Goal: Task Accomplishment & Management: Manage account settings

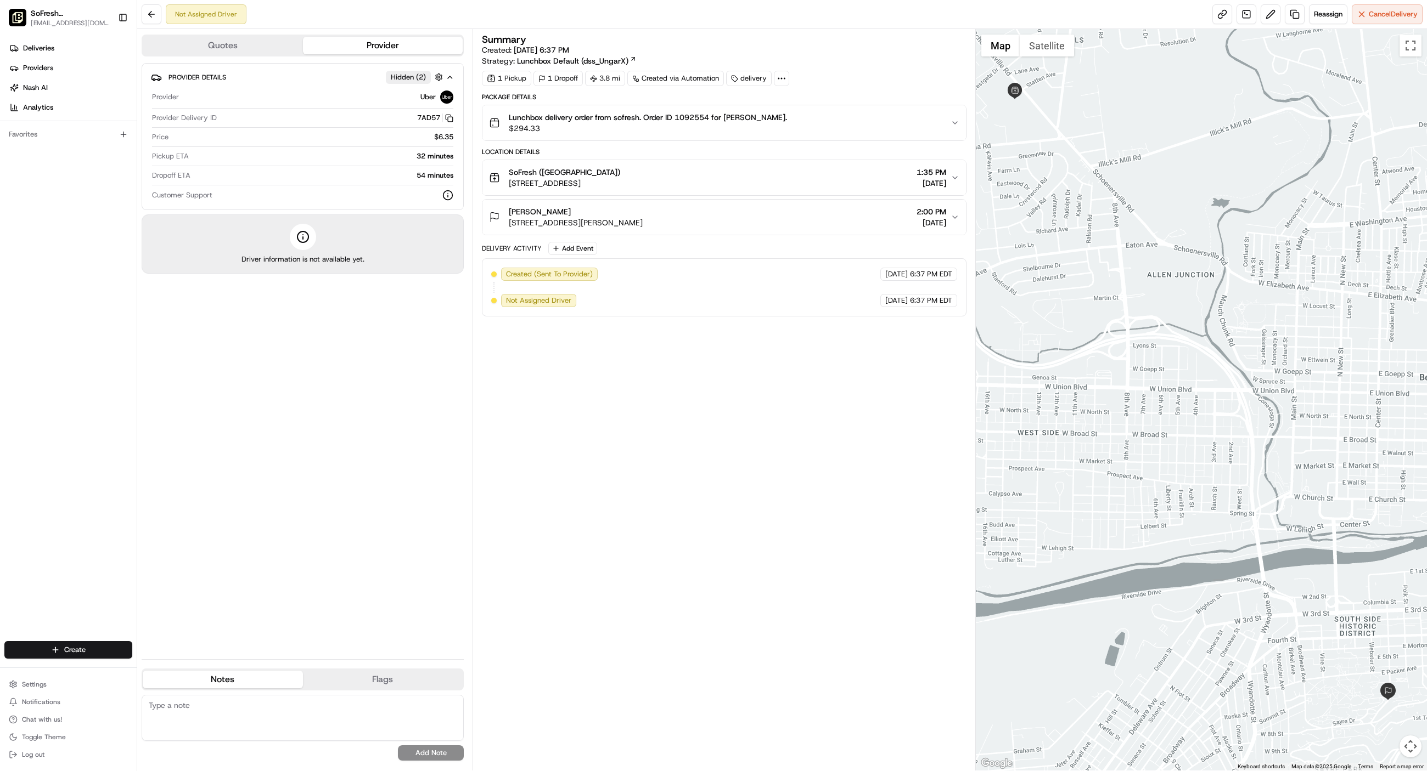
click at [792, 398] on div "Summary Created: 08/15/2025 6:37 PM Strategy: Lunchbox Default (dss_UngarX) 1 P…" at bounding box center [724, 400] width 484 height 731
click at [590, 375] on div "Summary Created: 08/15/2025 6:37 PM Strategy: Lunchbox Default (dss_UngarX) 1 P…" at bounding box center [724, 400] width 484 height 731
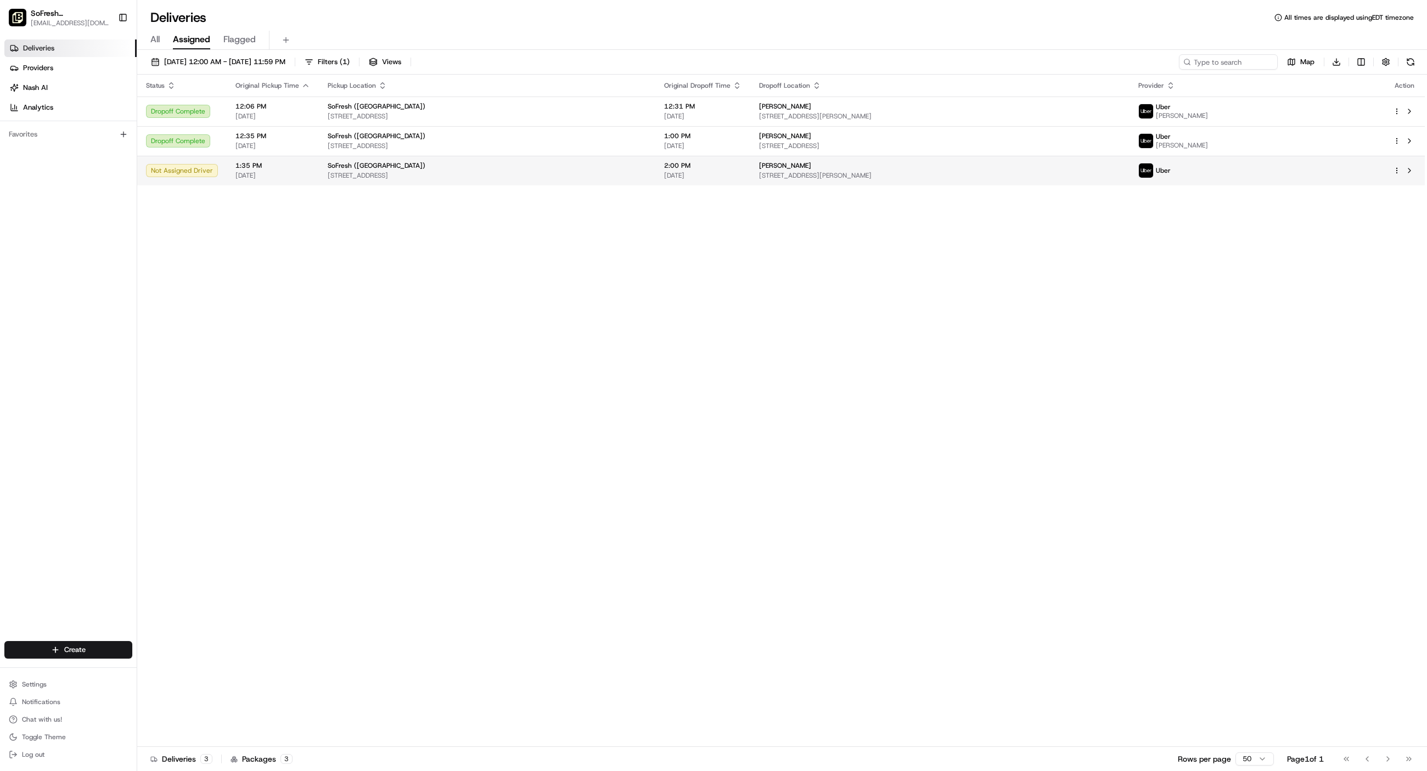
click at [419, 170] on div "SoFresh ([GEOGRAPHIC_DATA])" at bounding box center [487, 165] width 319 height 9
click at [750, 161] on td "2:00 PM 08/16/2025" at bounding box center [702, 171] width 95 height 30
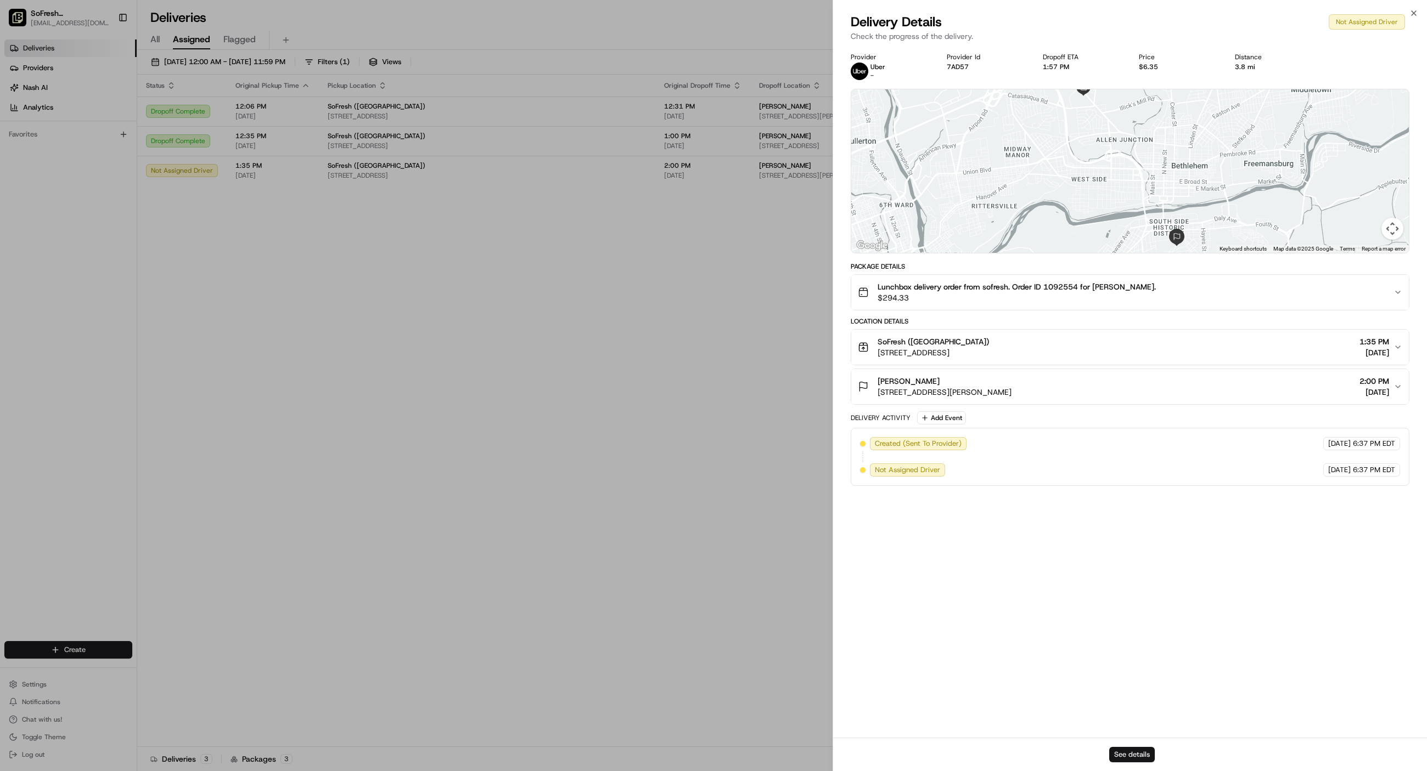
click at [1138, 754] on button "See details" at bounding box center [1132, 754] width 46 height 15
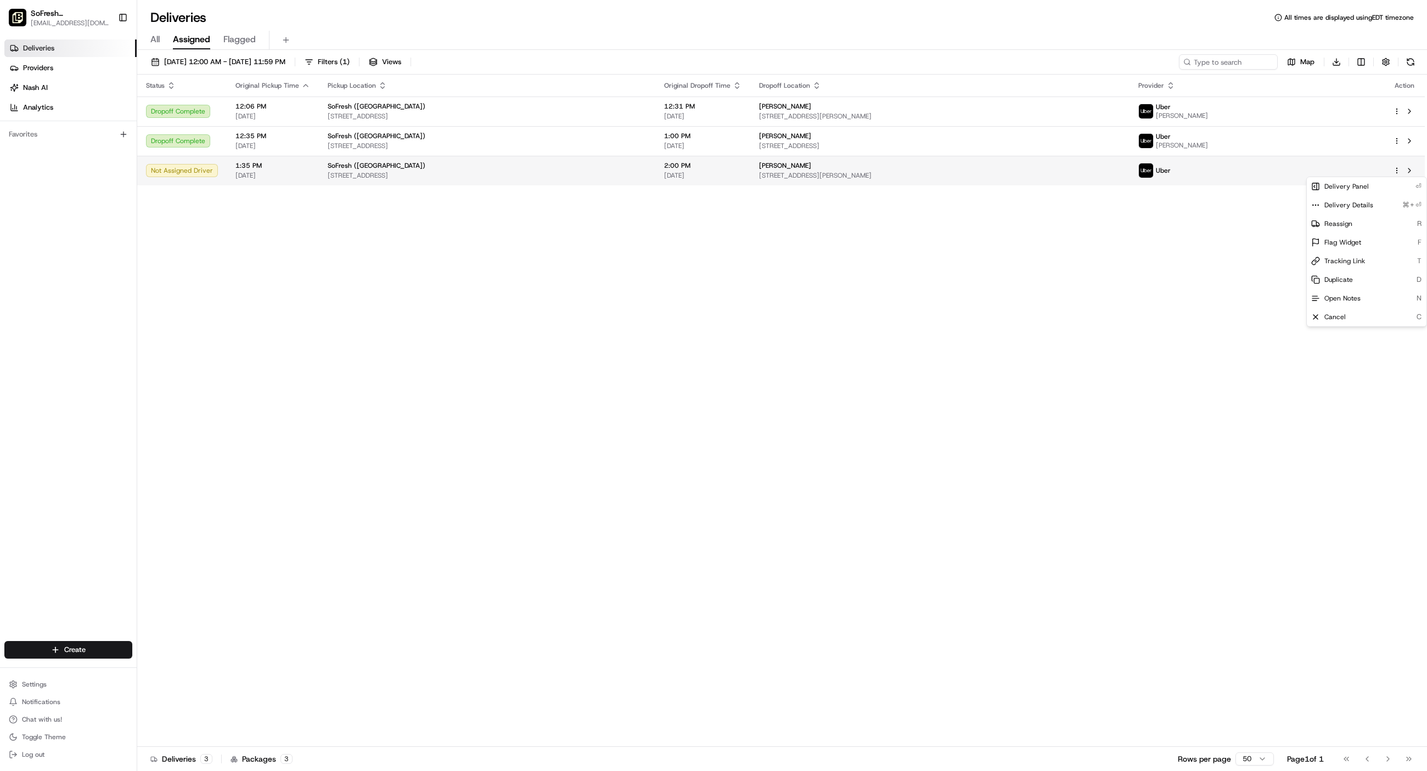
click at [1395, 171] on html "SoFresh (Bethlehem) sf023@lovesofresh.com Toggle Sidebar Deliveries Providers N…" at bounding box center [713, 385] width 1427 height 771
click at [1053, 163] on html "SoFresh (Bethlehem) sf023@lovesofresh.com Toggle Sidebar Deliveries Providers N…" at bounding box center [713, 385] width 1427 height 771
click at [1396, 172] on html "SoFresh (Bethlehem) sf023@lovesofresh.com Toggle Sidebar Deliveries Providers N…" at bounding box center [713, 385] width 1427 height 771
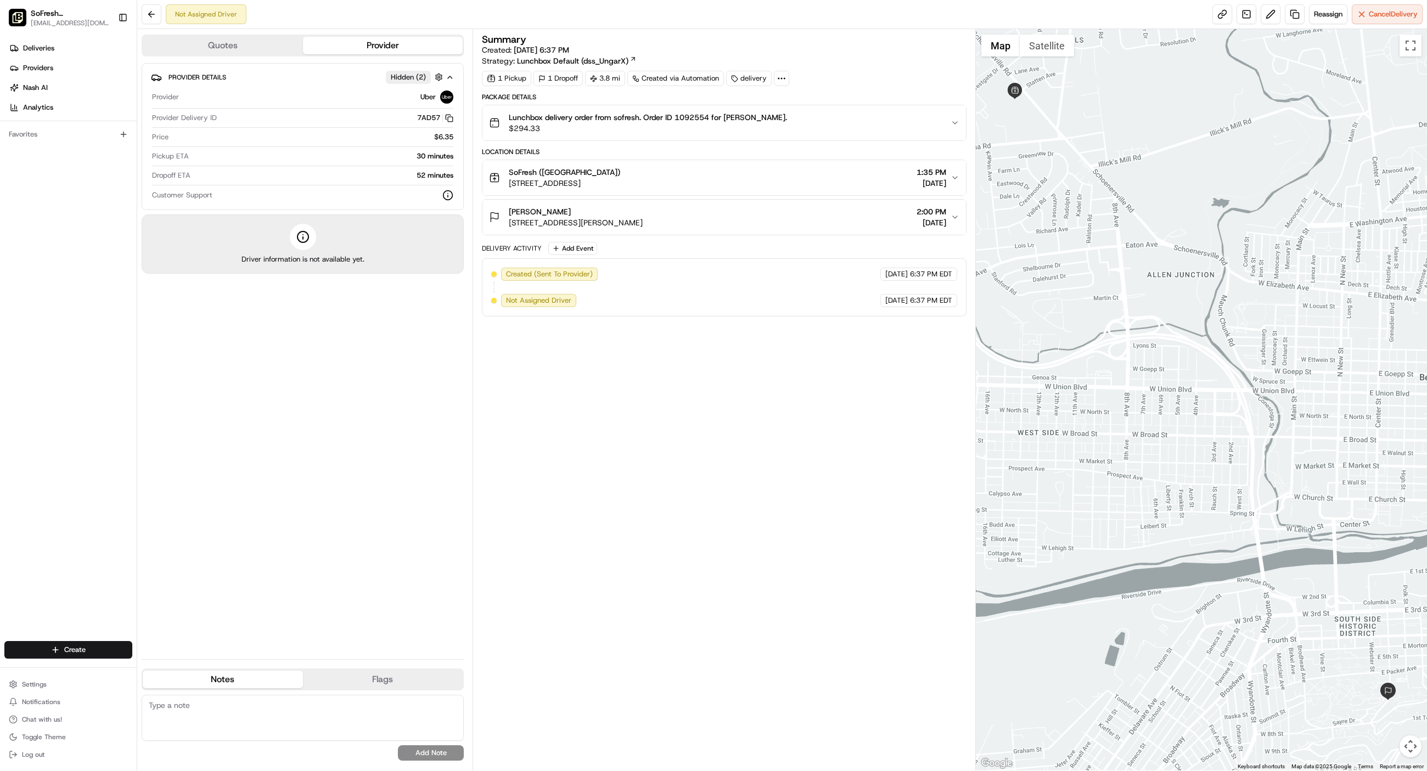
click at [630, 221] on span "[STREET_ADDRESS][PERSON_NAME]" at bounding box center [576, 222] width 134 height 11
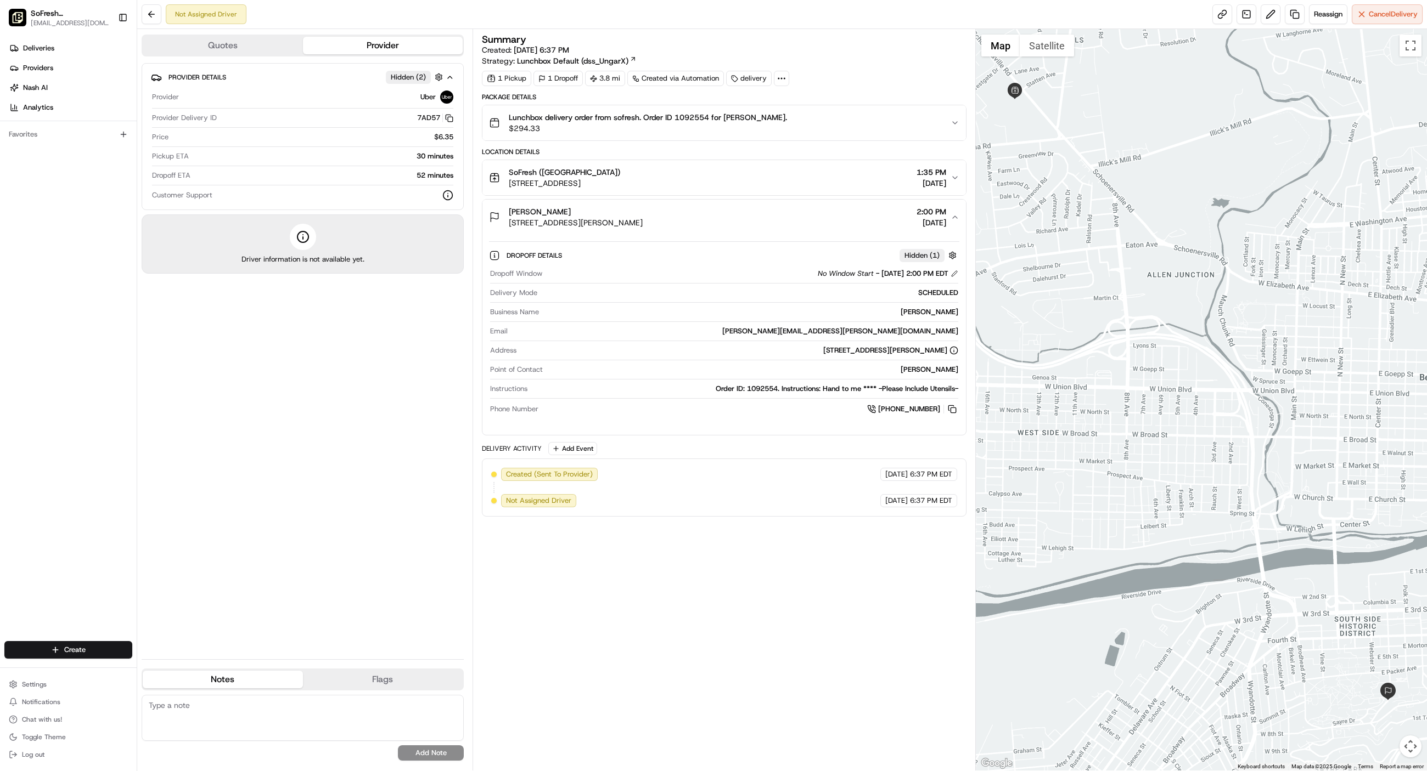
drag, startPoint x: 675, startPoint y: 223, endPoint x: 509, endPoint y: 227, distance: 166.3
click at [509, 227] on div "[PERSON_NAME] [STREET_ADDRESS][PERSON_NAME] 2:00 PM [DATE]" at bounding box center [719, 217] width 461 height 22
copy span "[STREET_ADDRESS][PERSON_NAME]"
click at [1378, 14] on span "Cancel Delivery" at bounding box center [1392, 14] width 49 height 10
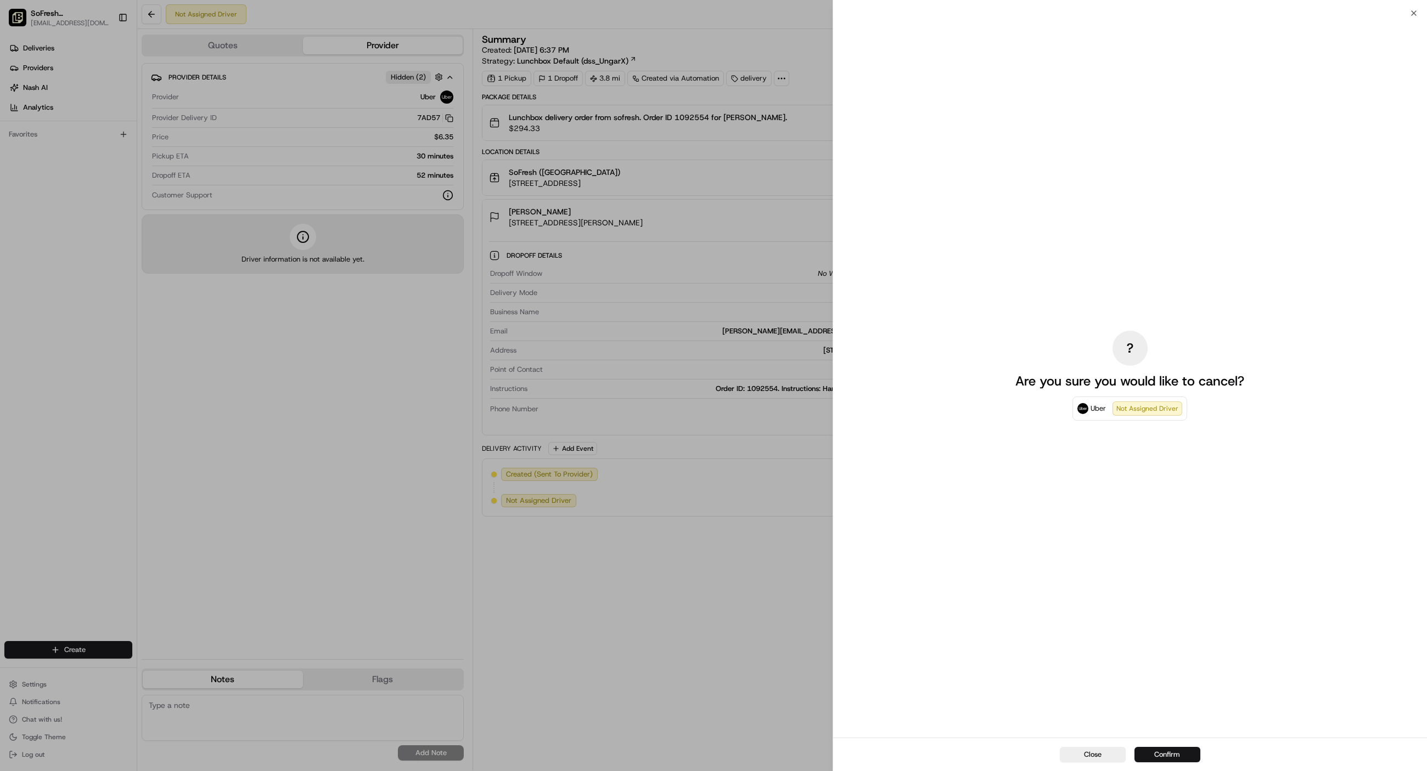
click at [1164, 749] on button "Confirm" at bounding box center [1167, 754] width 66 height 15
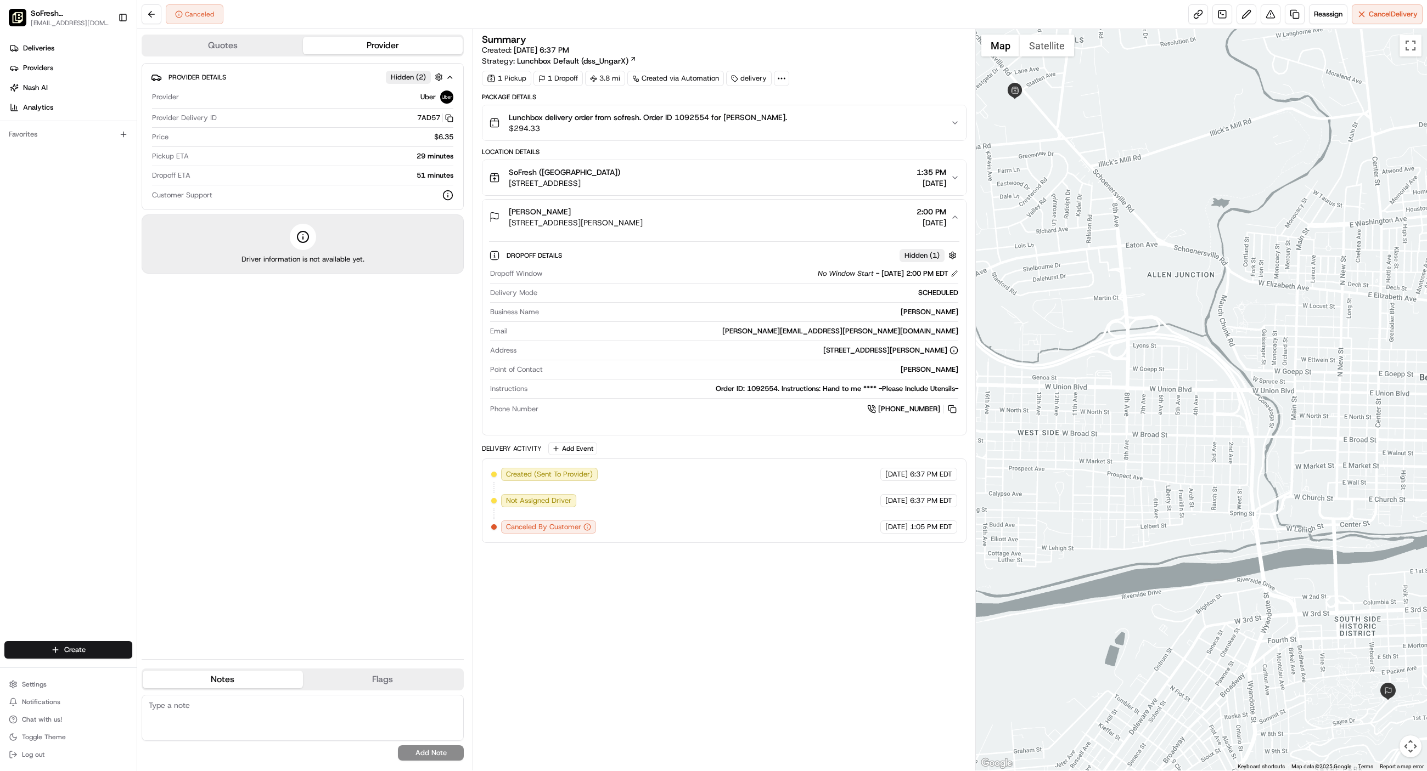
drag, startPoint x: 667, startPoint y: 228, endPoint x: 509, endPoint y: 213, distance: 158.2
click at [509, 212] on div "[PERSON_NAME] [STREET_ADDRESS][PERSON_NAME] 2:00 PM [DATE]" at bounding box center [719, 217] width 461 height 22
copy div "Audrey James 671 Taylor St, Bethlehem, PA 18015, USA"
